Goal: Register for event/course

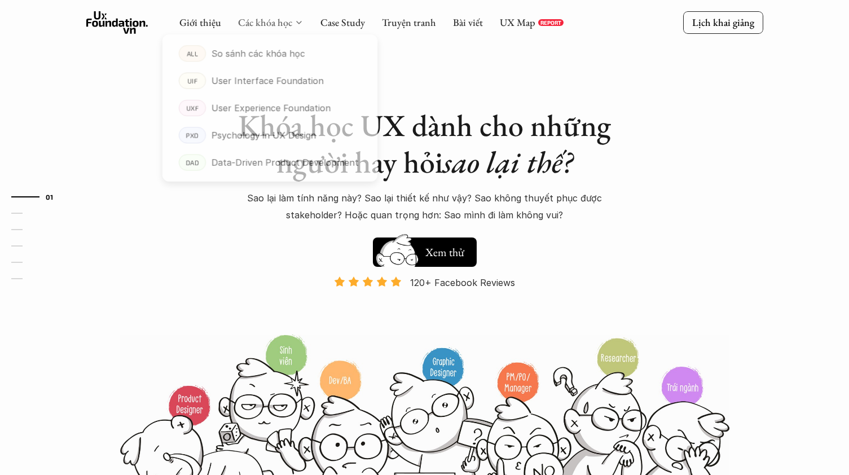
click at [262, 21] on link "Các khóa học" at bounding box center [265, 22] width 54 height 13
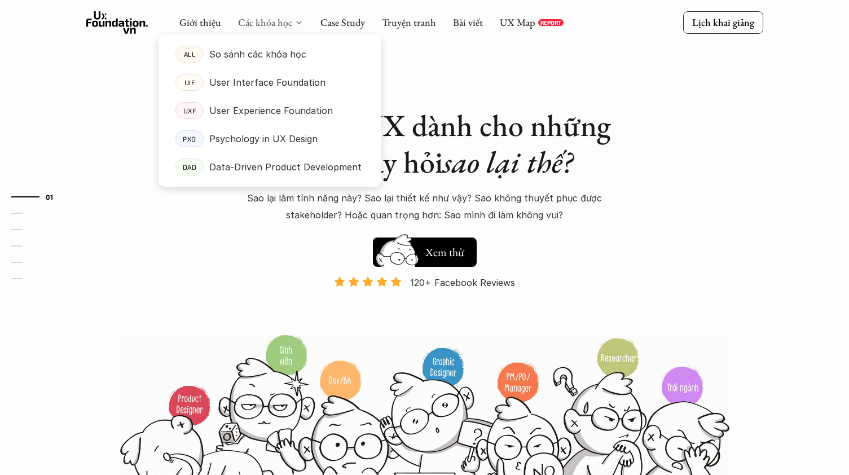
click at [263, 23] on link "Các khóa học" at bounding box center [265, 22] width 54 height 13
click at [277, 76] on p "User Interface Foundation" at bounding box center [267, 82] width 116 height 17
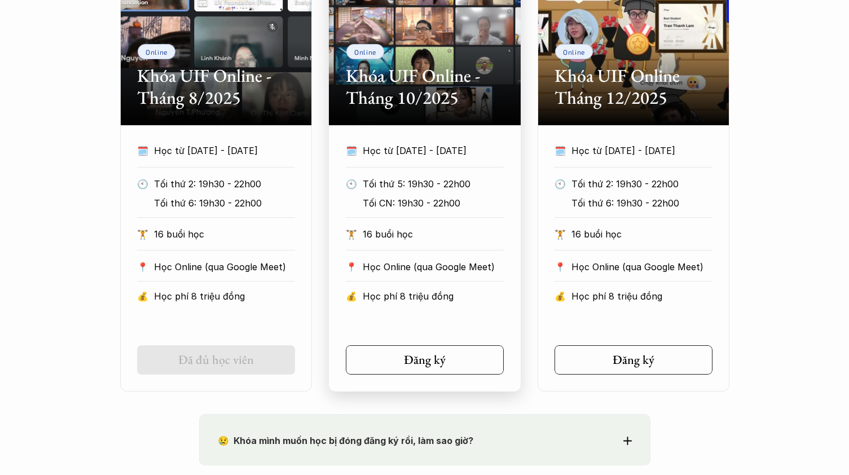
scroll to position [625, 0]
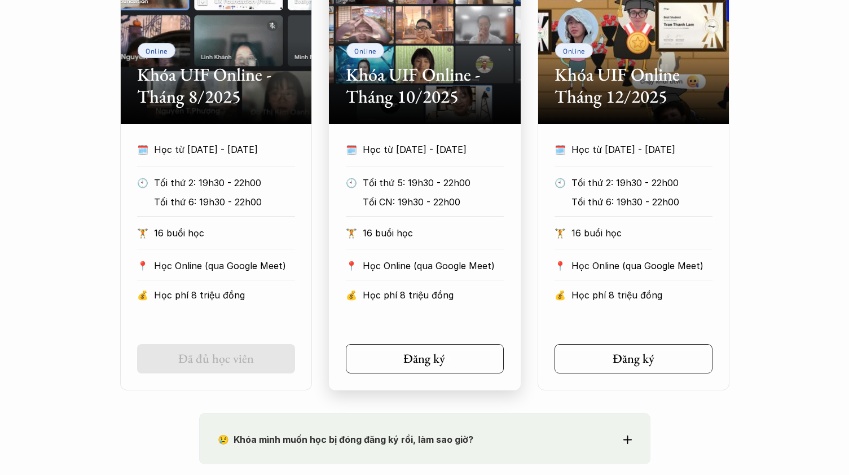
click at [443, 324] on div "🗓️ Học từ [DATE] - [DATE] 🕙 Tối thứ 5: 19h30 - 22h00 Tối CN: 19h30 - 22h00 🏋️ 1…" at bounding box center [425, 257] width 192 height 232
click at [400, 98] on h2 "Khóa UIF Online - Tháng 10/2025" at bounding box center [425, 85] width 158 height 43
click at [403, 89] on h2 "Khóa UIF Online - Tháng 10/2025" at bounding box center [425, 85] width 158 height 43
drag, startPoint x: 404, startPoint y: 94, endPoint x: 438, endPoint y: 200, distance: 112.1
click at [405, 94] on h2 "Khóa UIF Online - Tháng 10/2025" at bounding box center [425, 85] width 158 height 43
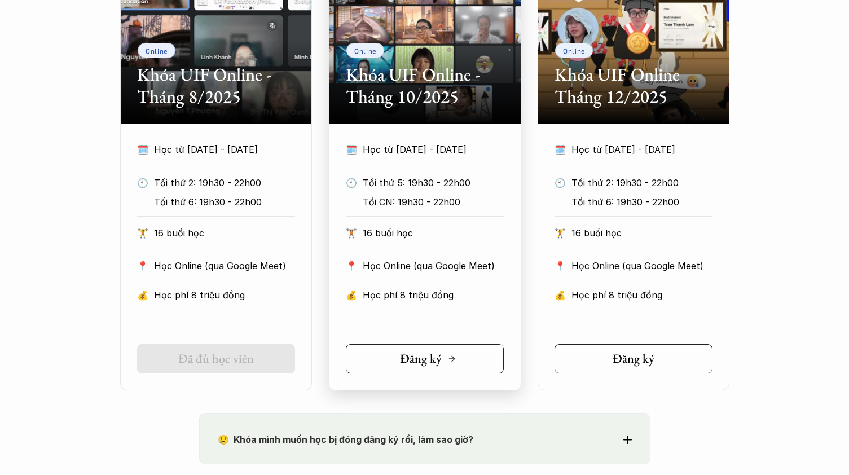
click at [435, 356] on h5 "Đăng ký" at bounding box center [421, 359] width 42 height 15
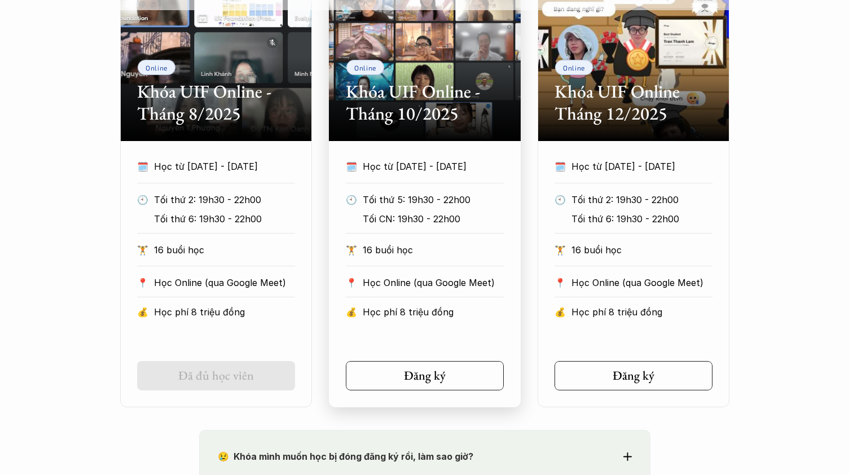
scroll to position [604, 0]
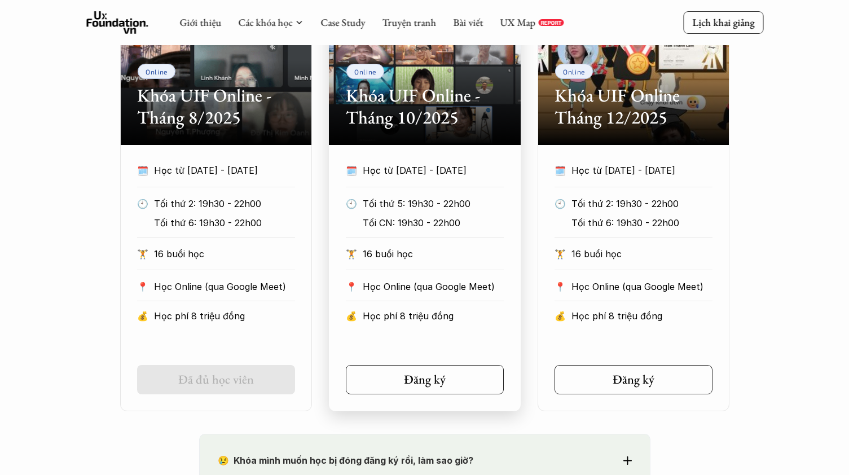
click at [419, 120] on h2 "Khóa UIF Online - Tháng 10/2025" at bounding box center [425, 106] width 158 height 43
click at [413, 113] on h2 "Khóa UIF Online - Tháng 10/2025" at bounding box center [425, 106] width 158 height 43
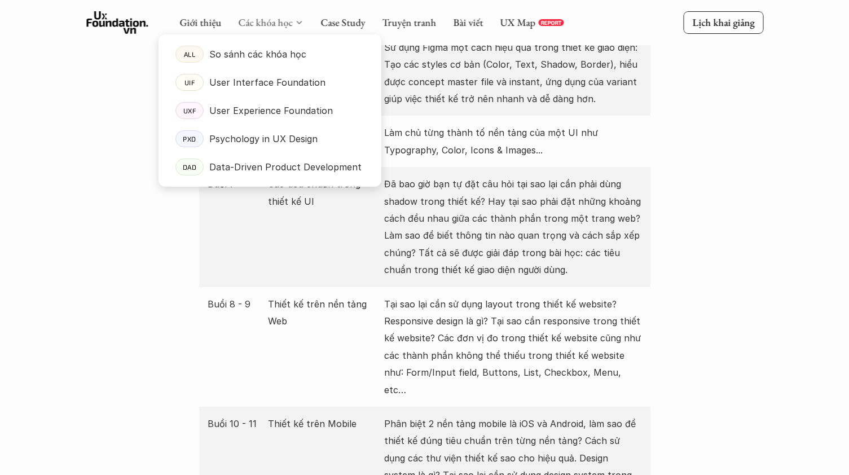
scroll to position [1665, 0]
click at [258, 111] on p "User Experience Foundation" at bounding box center [271, 110] width 124 height 17
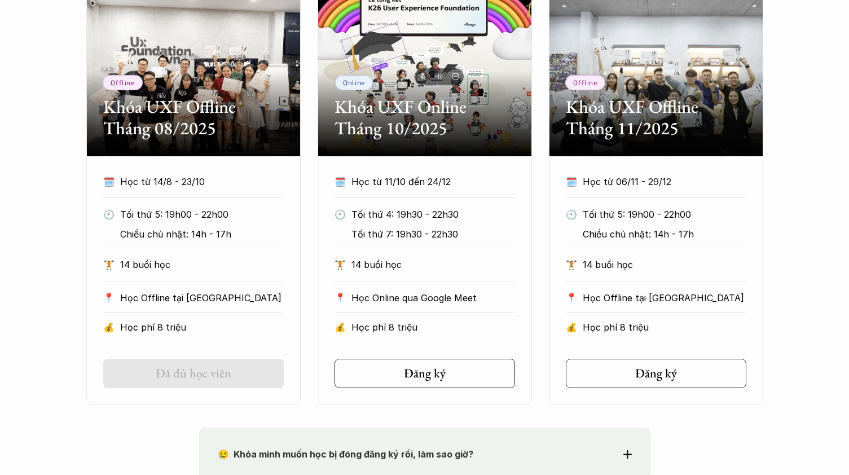
scroll to position [577, 0]
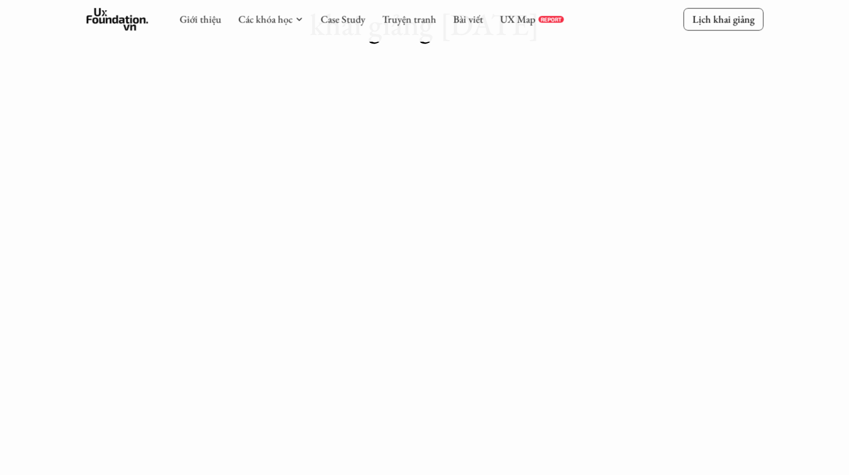
scroll to position [131, 0]
